Goal: Task Accomplishment & Management: Use online tool/utility

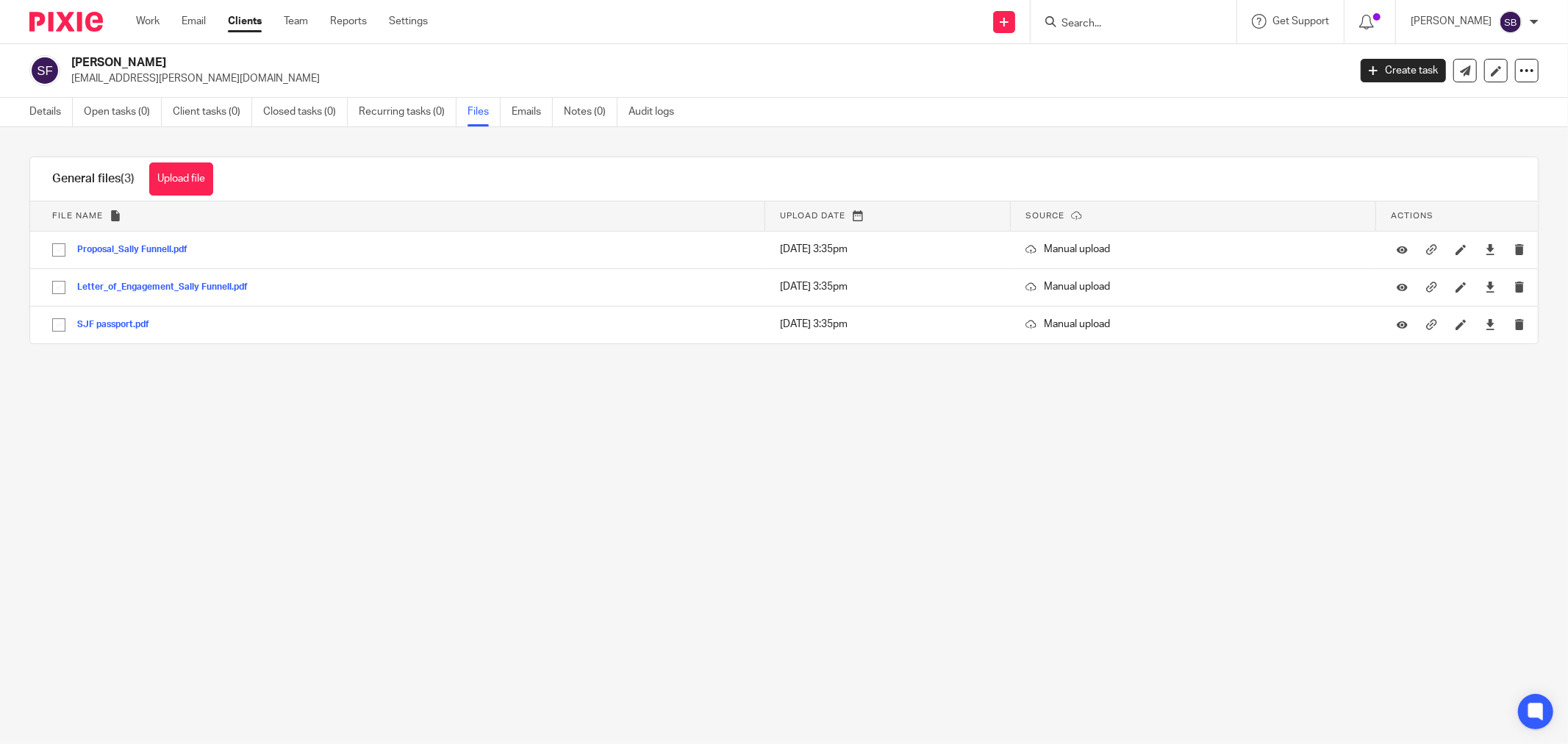
click at [1143, 18] on input "Search" at bounding box center [1127, 24] width 133 height 13
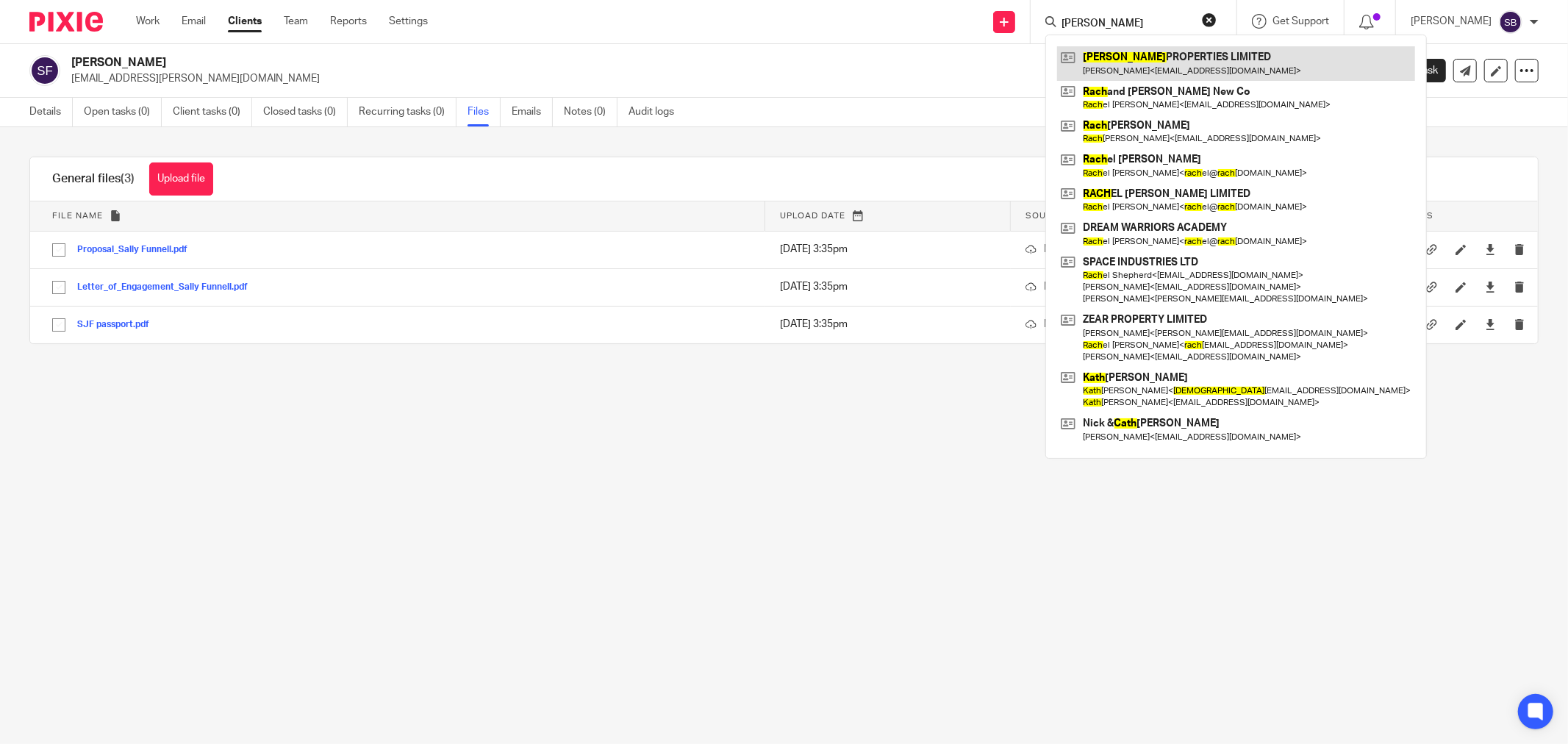
type input "[PERSON_NAME]"
click at [1133, 61] on link at bounding box center [1236, 63] width 358 height 34
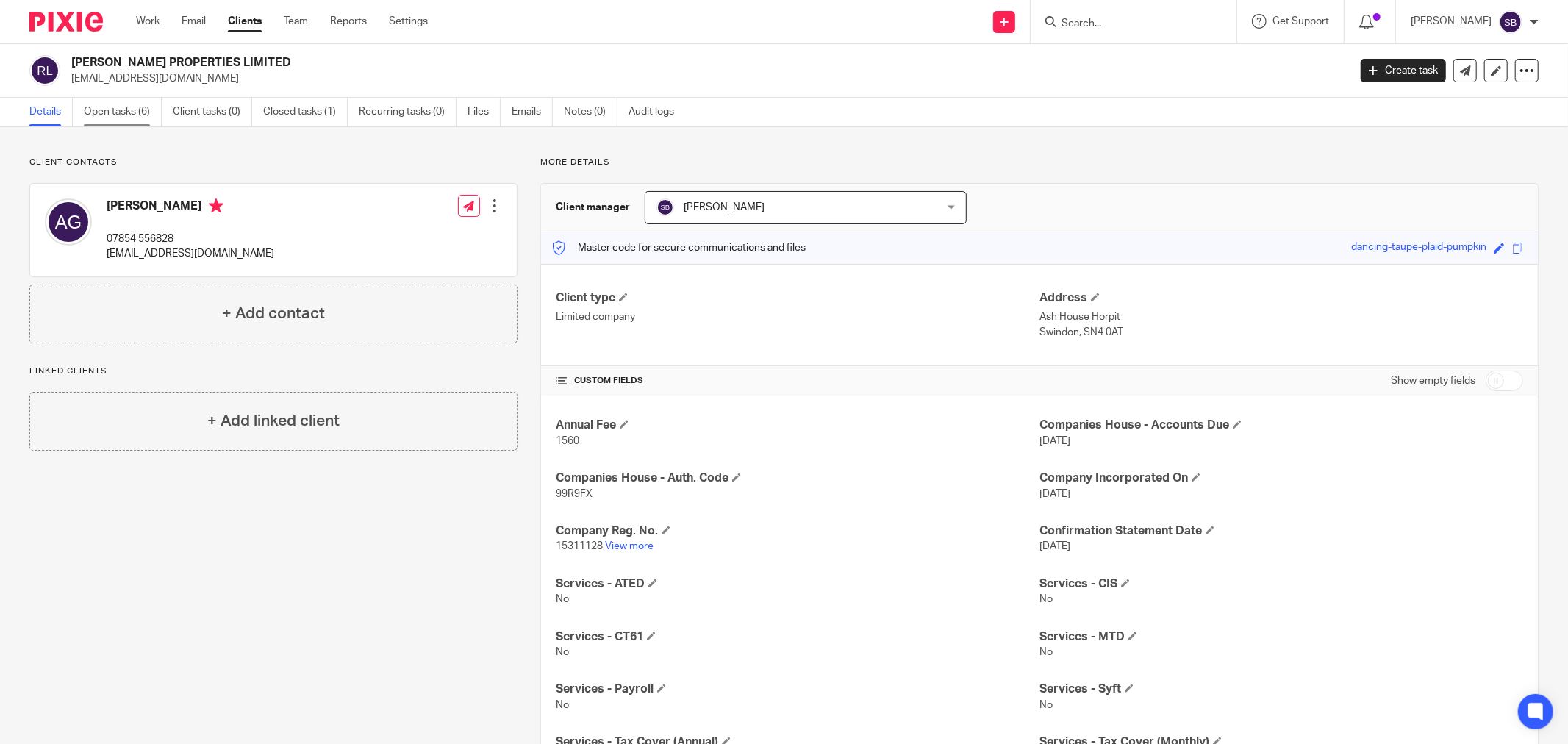
click at [114, 112] on link "Open tasks (6)" at bounding box center [122, 112] width 78 height 29
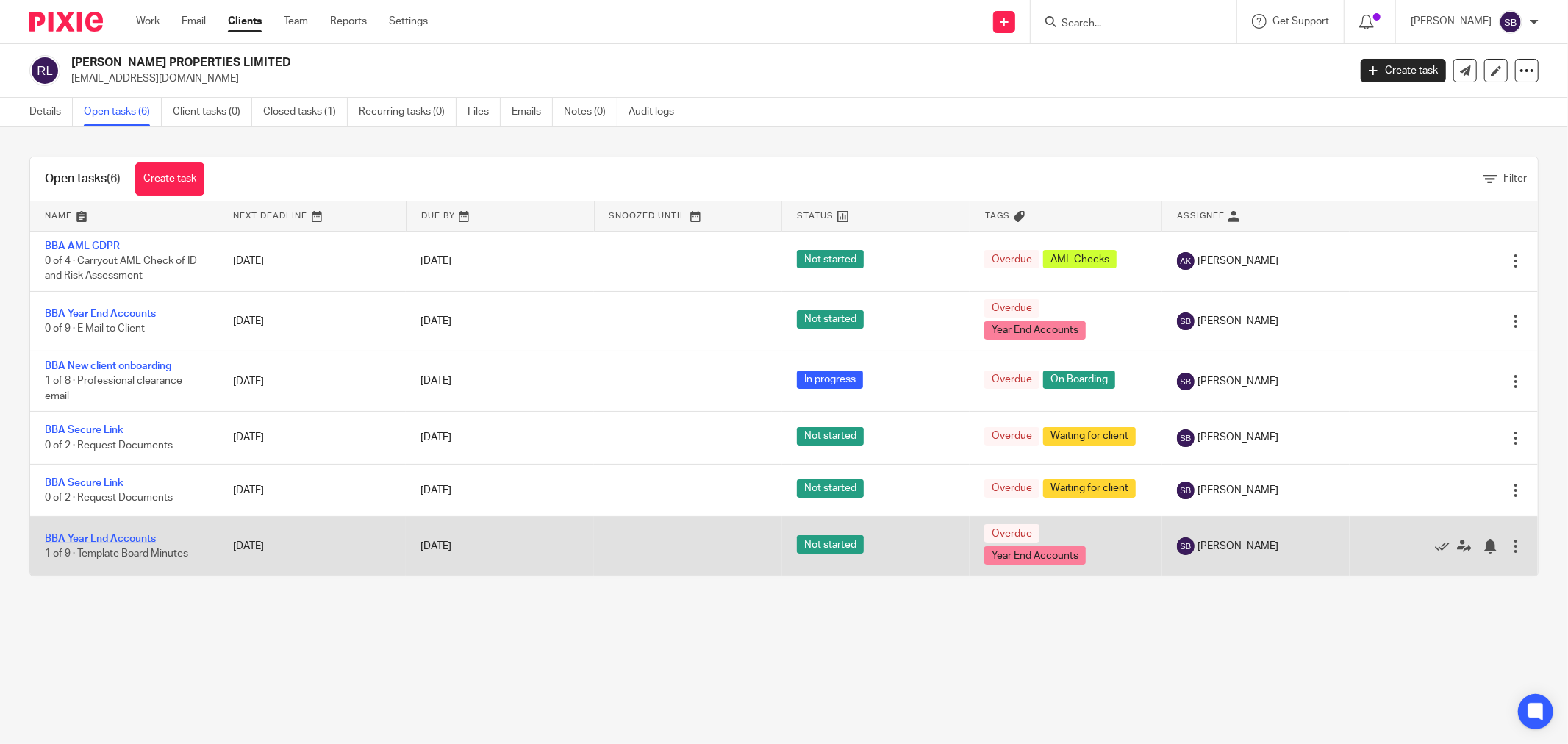
click at [138, 541] on link "BBA Year End Accounts" at bounding box center [100, 538] width 111 height 10
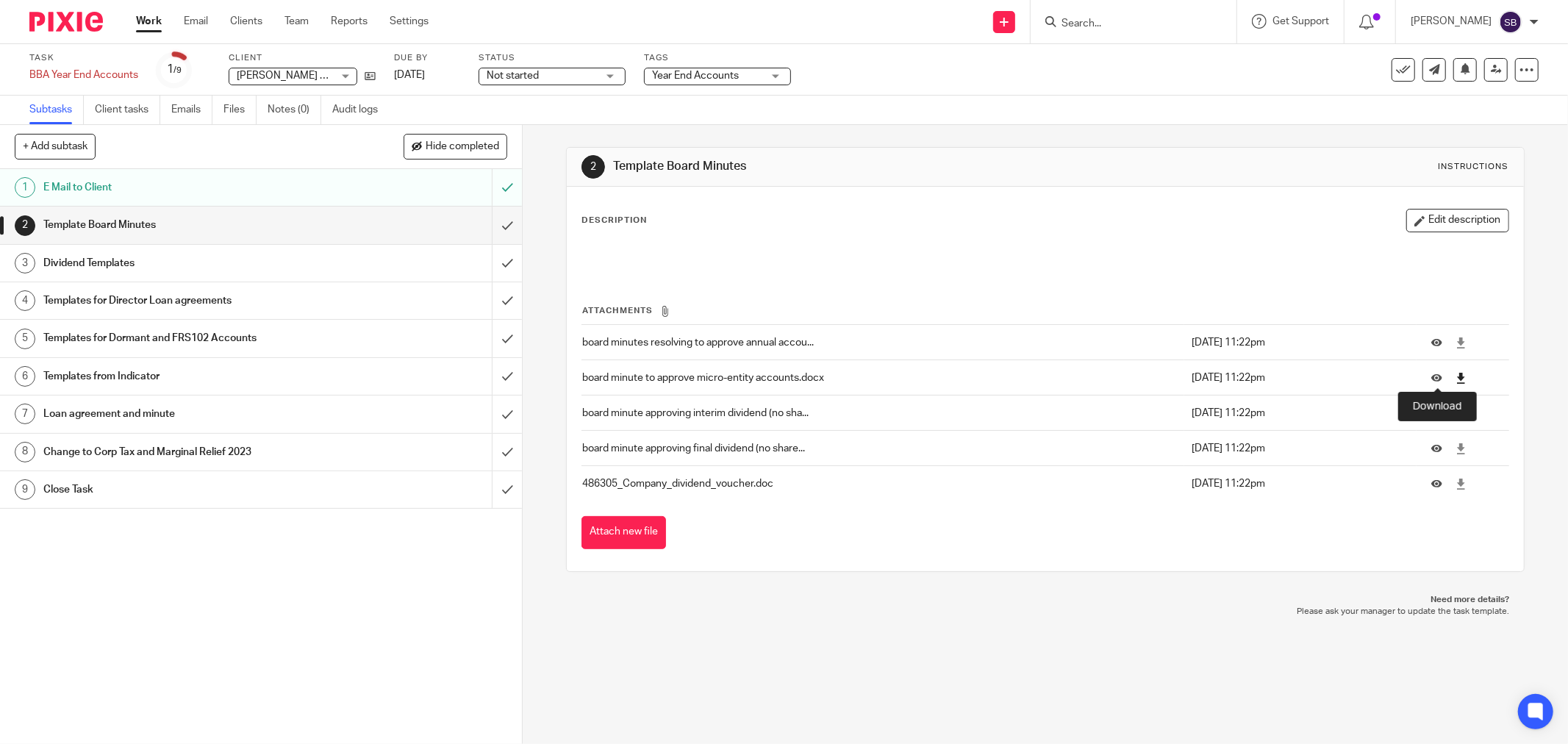
click at [1456, 382] on icon at bounding box center [1461, 377] width 11 height 11
click at [118, 299] on h1 "Templates for Director Loan agreements" at bounding box center [188, 300] width 289 height 22
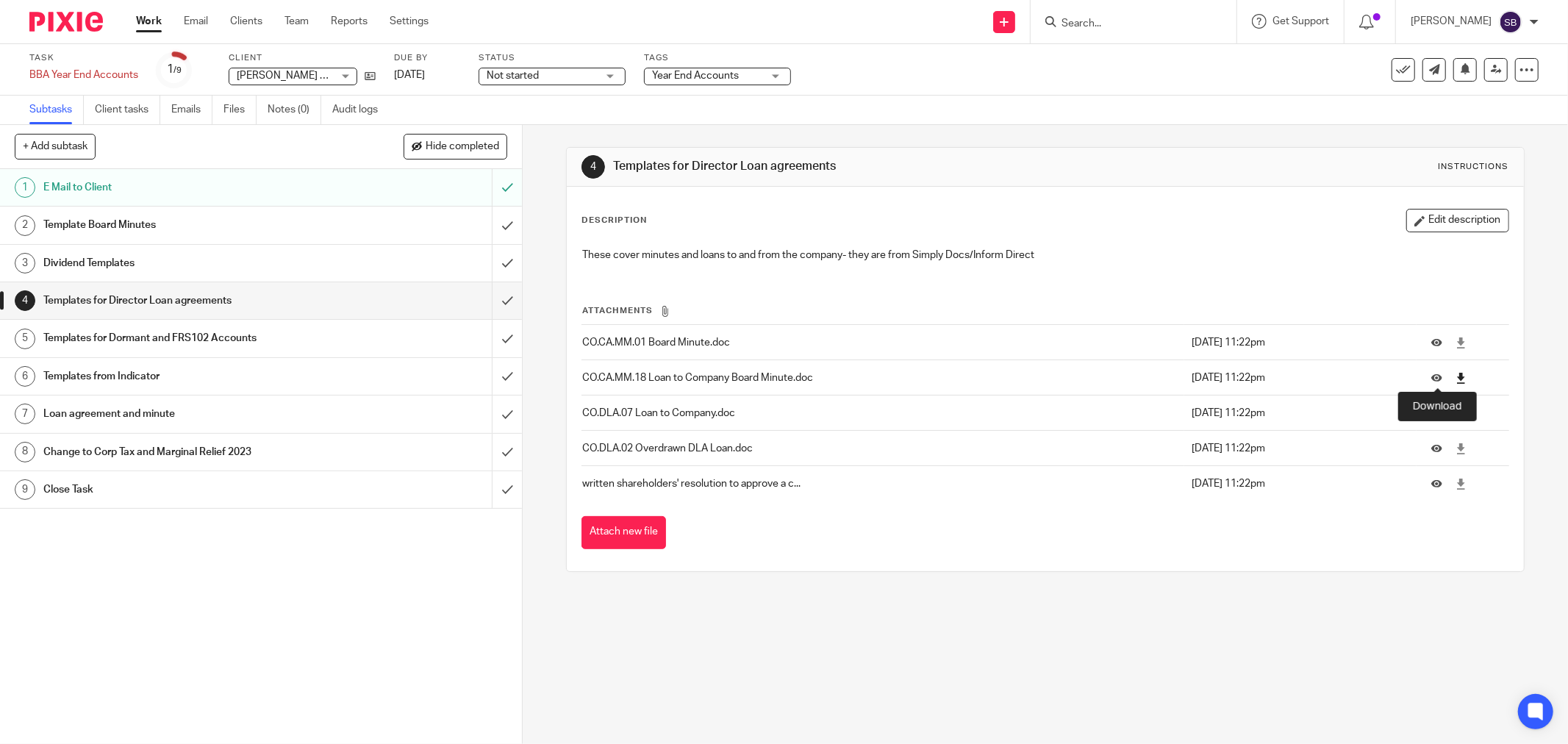
click at [1456, 377] on icon at bounding box center [1461, 377] width 11 height 11
click at [1456, 413] on icon at bounding box center [1461, 413] width 11 height 11
